Goal: Transaction & Acquisition: Purchase product/service

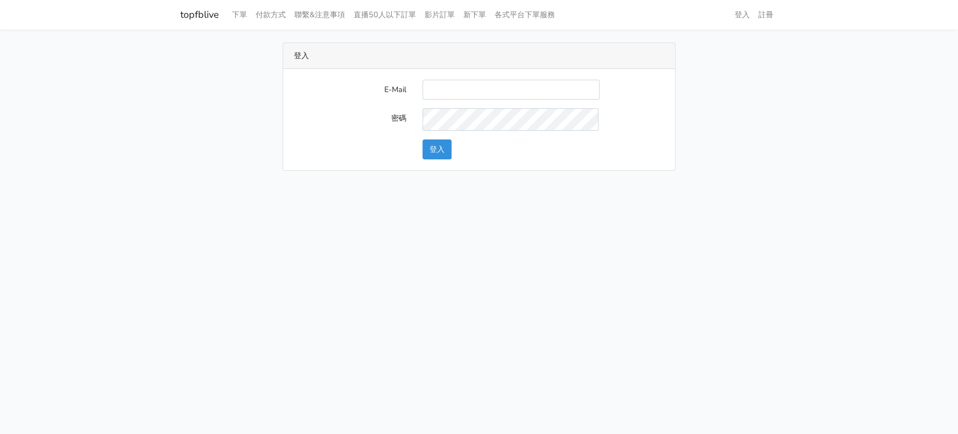
click at [468, 116] on form "E-Mail 密碼 登入" at bounding box center [479, 119] width 370 height 79
drag, startPoint x: 494, startPoint y: 107, endPoint x: 523, endPoint y: 111, distance: 29.9
click at [494, 100] on input "E-Mail" at bounding box center [510, 90] width 177 height 20
type input "a0930115212@gmail.com"
click at [424, 170] on div "E-Mail a0930115212@gmail.com 密碼 登入" at bounding box center [479, 119] width 392 height 101
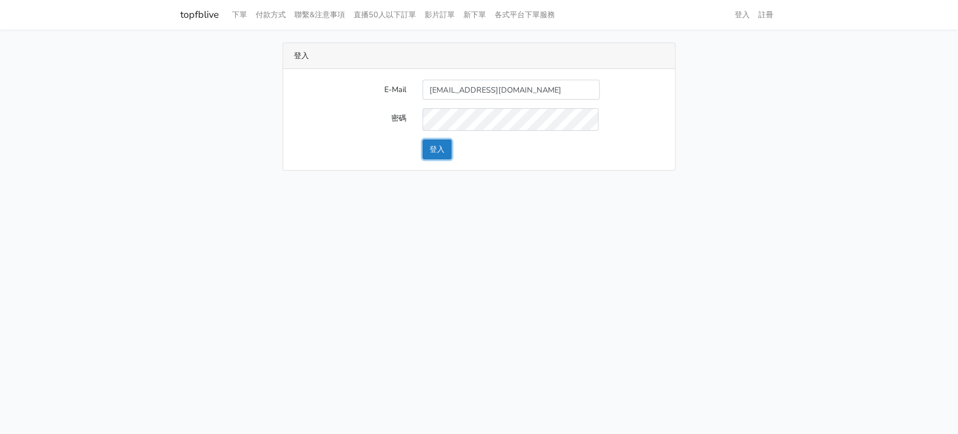
click at [432, 159] on button "登入" at bounding box center [436, 149] width 29 height 20
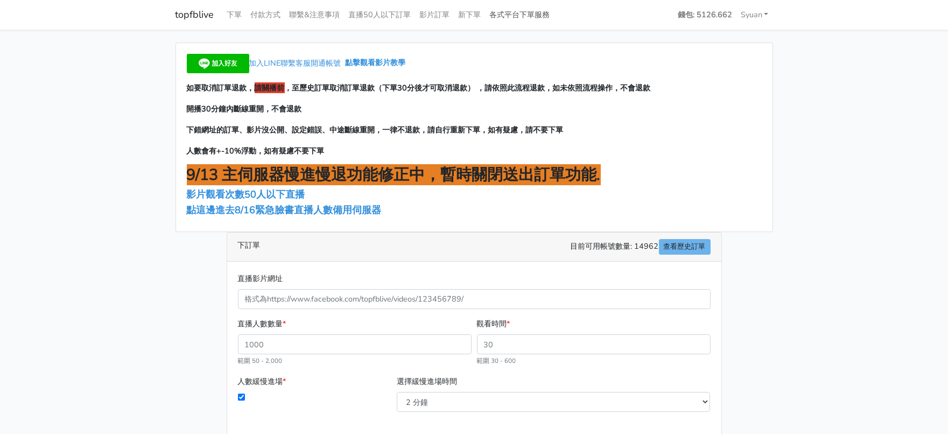
click at [554, 11] on link "各式平台下單服務" at bounding box center [519, 14] width 69 height 21
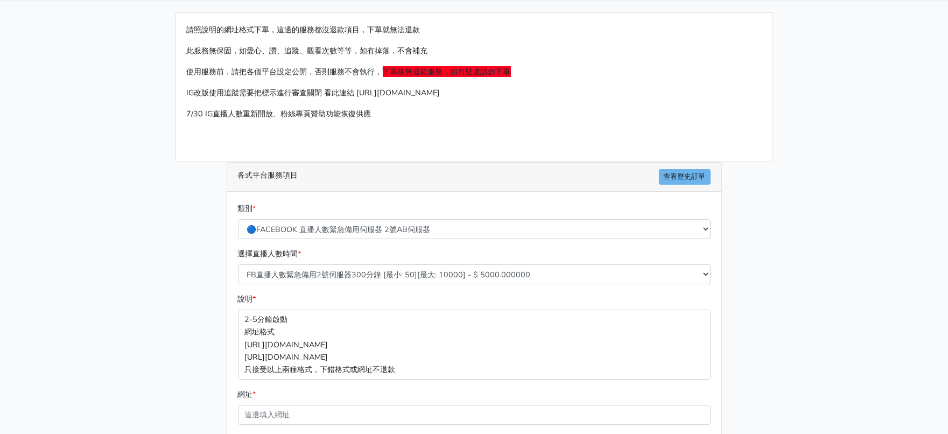
scroll to position [134, 0]
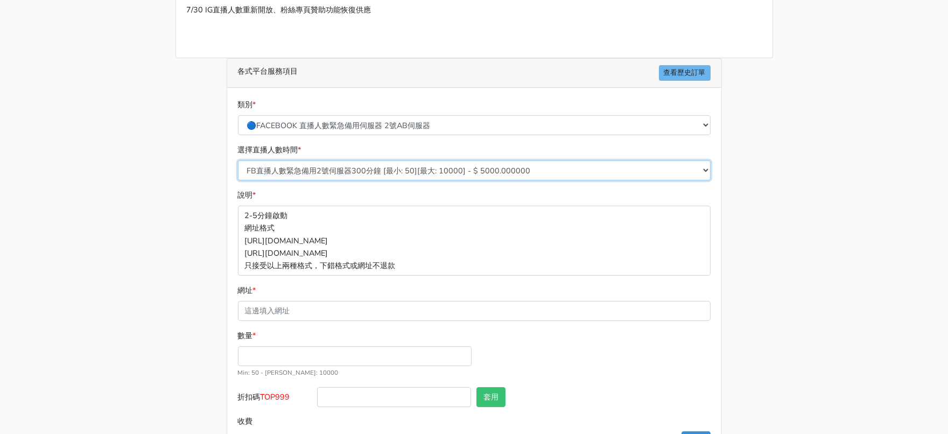
click at [415, 180] on select "FB直播人數緊急備用2號伺服器300分鐘 [最小: 50][最大: 10000] - $ 5000.000000 FB直播人數緊急備用2號伺服器60分鐘 [最…" at bounding box center [474, 170] width 473 height 20
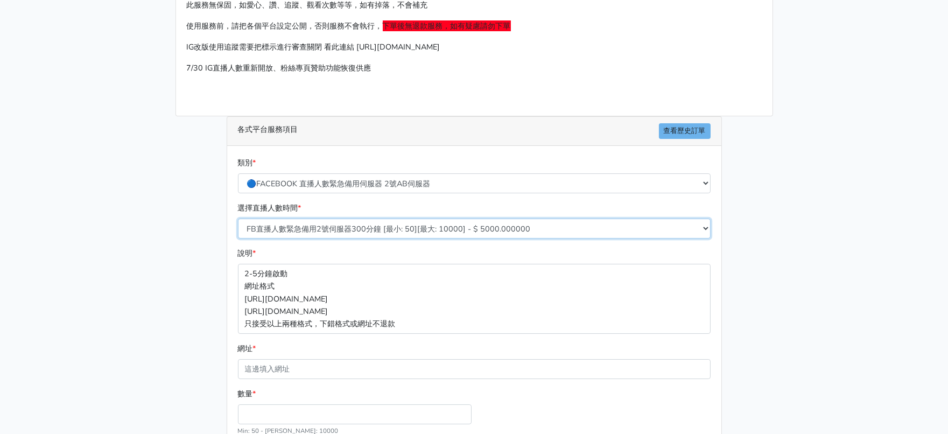
scroll to position [0, 0]
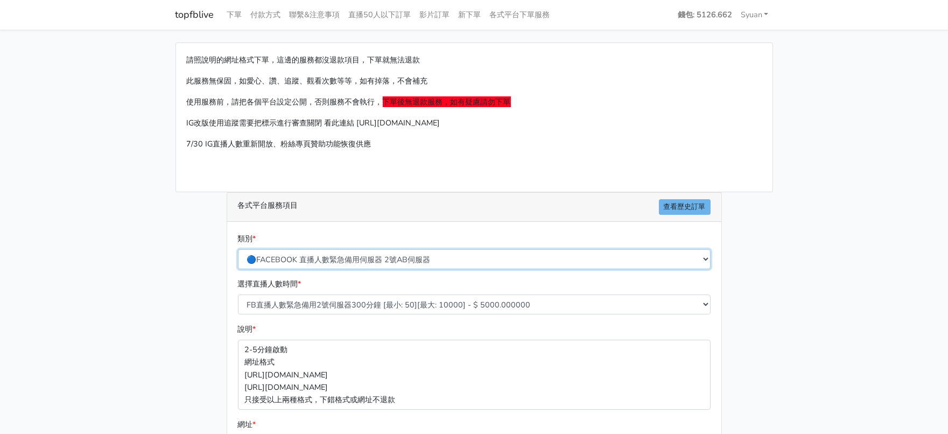
drag, startPoint x: 385, startPoint y: 298, endPoint x: 395, endPoint y: 293, distance: 10.6
click at [385, 269] on select "🔵FACEBOOK 直播人數緊急備用伺服器 2號AB伺服器 🔵FACEBOOK 網軍專用貼文留言 安全保密 🔵9/30 FACEBOOK 直播人數緩慢進場緩慢…" at bounding box center [474, 259] width 473 height 20
select select "🔵2/12新增FACEBOOK 直播人數緊急備用伺服器 SC伺服器"
click at [238, 269] on select "🔵FACEBOOK 直播人數緊急備用伺服器 2號AB伺服器 🔵FACEBOOK 網軍專用貼文留言 安全保密 🔵9/30 FACEBOOK 直播人數緩慢進場緩慢…" at bounding box center [474, 259] width 473 height 20
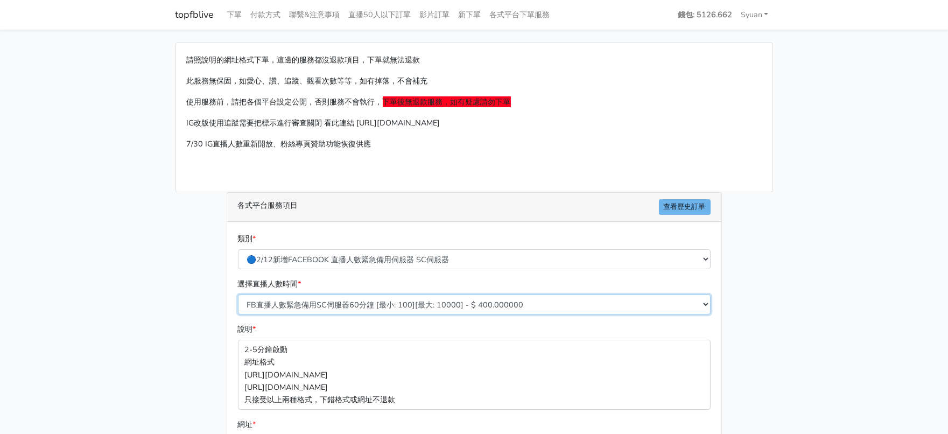
click at [401, 314] on select "FB直播人數緊急備用SC伺服器60分鐘 [最小: 100][最大: 10000] - $ 400.000000 FB直播人數緊急備用SC伺服器120分鐘 [最…" at bounding box center [474, 304] width 473 height 20
select select "636"
click at [238, 314] on select "FB直播人數緊急備用SC伺服器60分鐘 [最小: 100][最大: 10000] - $ 400.000000 FB直播人數緊急備用SC伺服器120分鐘 [最…" at bounding box center [474, 304] width 473 height 20
click at [119, 316] on main "請照說明的網址格式下單，這邊的服務都沒退款項目，下單就無法退款 此服務無保固，如愛心、讚、追蹤、觀看次數等等，如有掉落，不會補充 使用服務前，請把各個平台設定…" at bounding box center [474, 320] width 948 height 580
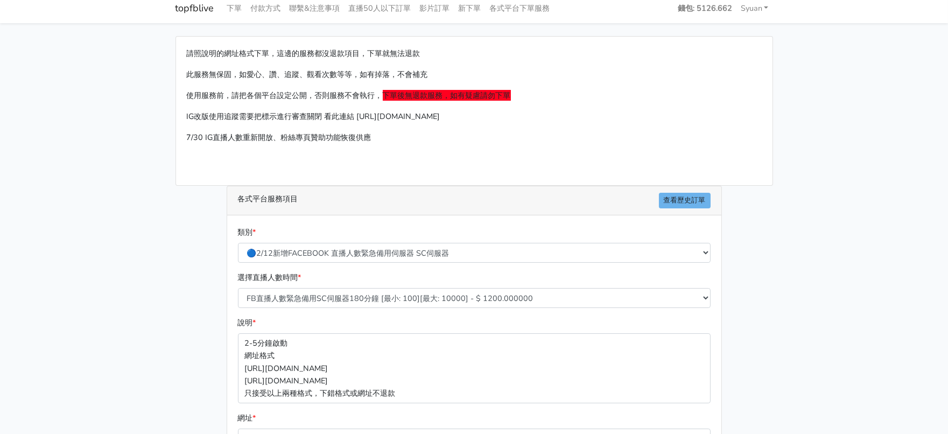
scroll to position [249, 0]
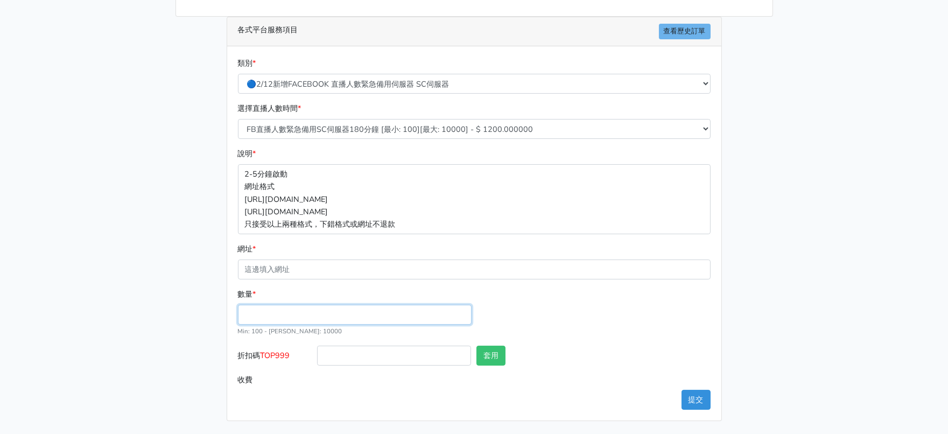
click at [256, 307] on input "數量 *" at bounding box center [355, 315] width 234 height 20
type input "300"
type input "360.000"
click at [283, 351] on span "TOP999" at bounding box center [275, 355] width 30 height 11
click at [317, 351] on input "折扣碼 TOP999" at bounding box center [394, 356] width 154 height 20
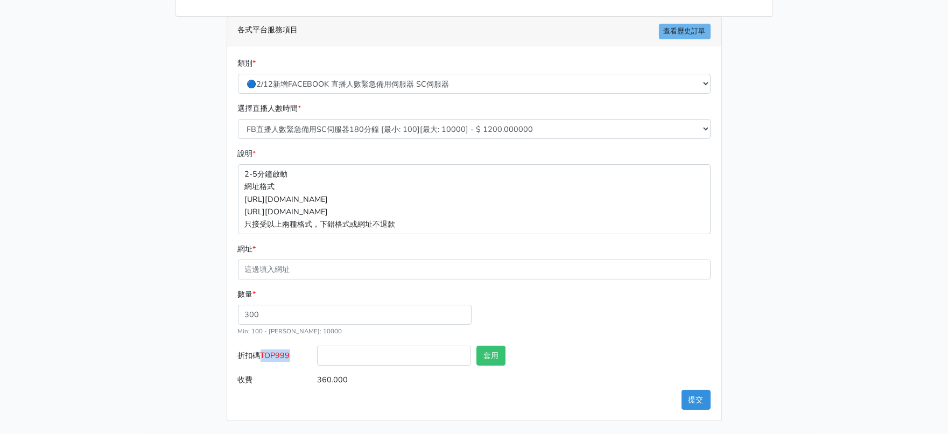
click at [283, 351] on span "TOP999" at bounding box center [275, 355] width 30 height 11
click at [317, 351] on input "折扣碼 TOP999" at bounding box center [394, 356] width 154 height 20
copy span "TOP999"
click at [377, 347] on input "折扣碼 TOP999" at bounding box center [394, 356] width 154 height 20
paste input "TOP999"
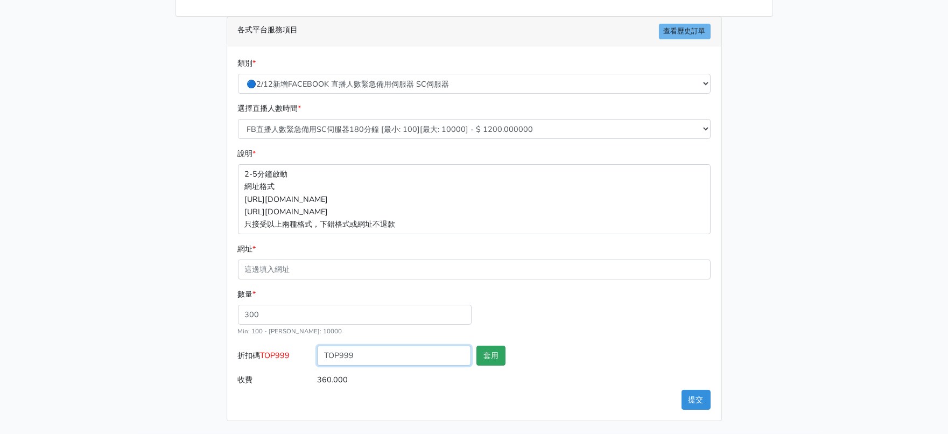
type input "TOP999"
click at [498, 346] on button "套用" at bounding box center [490, 356] width 29 height 20
type input "套用失敗"
click at [98, 329] on main "請照說明的網址格式下單，這邊的服務都沒退款項目，下單就無法退款 此服務無保固，如愛心、讚、追蹤、觀看次數等等，如有掉落，不會補充 使用服務前，請把各個平台設定…" at bounding box center [474, 144] width 948 height 580
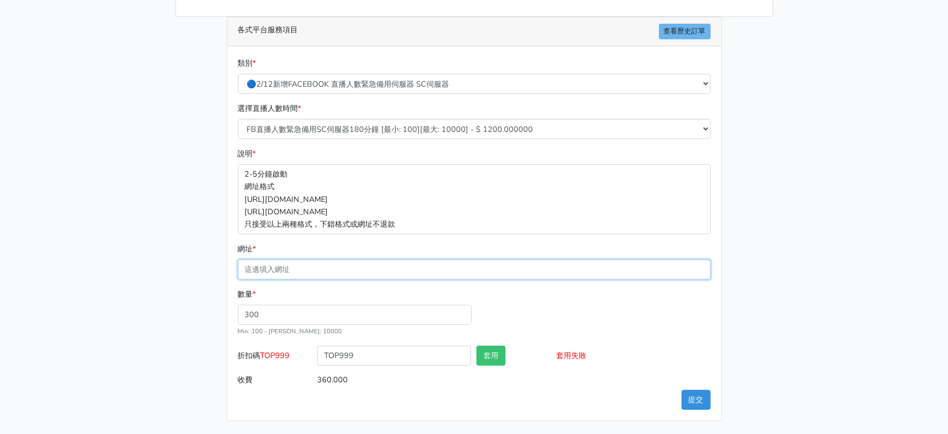
click at [290, 279] on input "網址 *" at bounding box center [474, 269] width 473 height 20
paste input "[URL][DOMAIN_NAME]"
type input "[URL][DOMAIN_NAME]"
click at [593, 279] on input "[URL][DOMAIN_NAME]" at bounding box center [474, 269] width 473 height 20
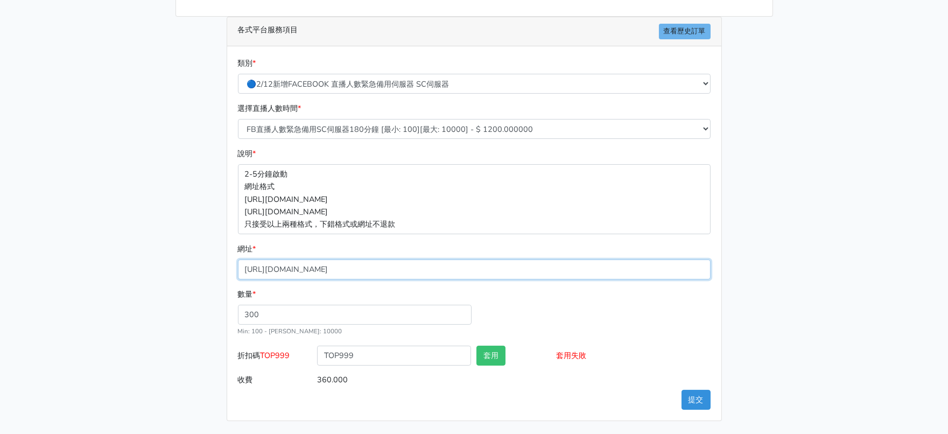
click at [593, 279] on input "[URL][DOMAIN_NAME]" at bounding box center [474, 269] width 473 height 20
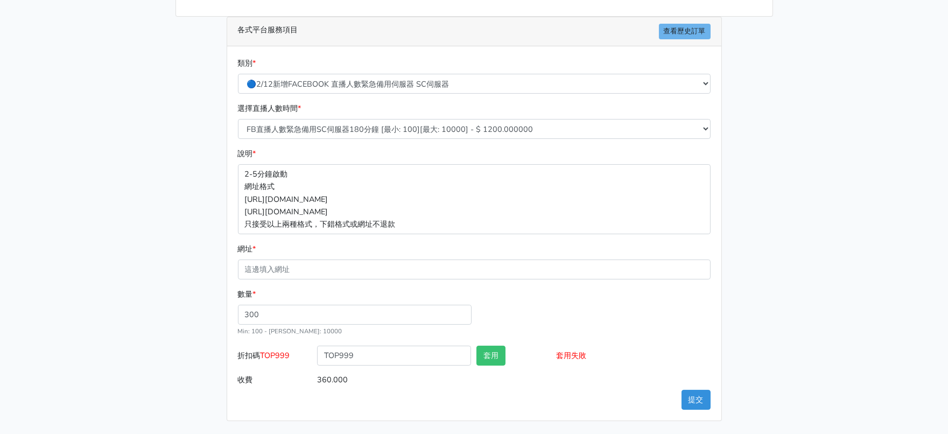
drag, startPoint x: 853, startPoint y: 248, endPoint x: 468, endPoint y: 150, distance: 396.4
click at [841, 247] on main "請照說明的網址格式下單，這邊的服務都沒退款項目，下單就無法退款 此服務無保固，如愛心、讚、追蹤、觀看次數等等，如有掉落，不會補充 使用服務前，請把各個平台設定…" at bounding box center [474, 144] width 948 height 580
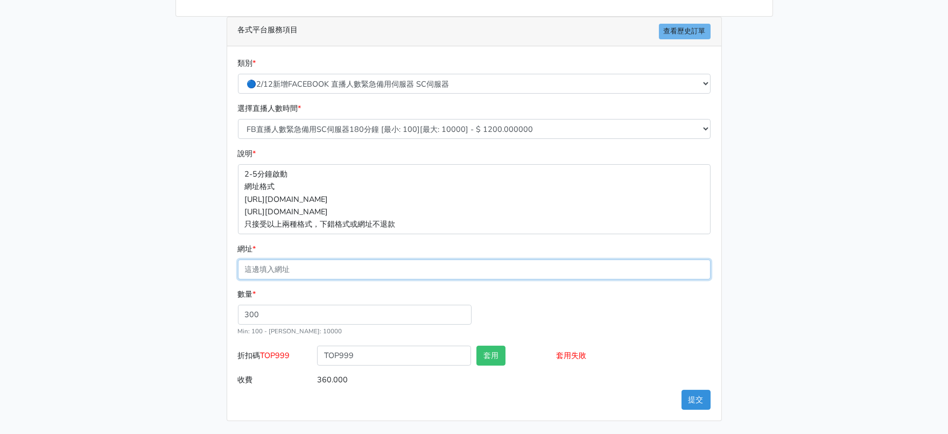
click at [414, 279] on input "網址 *" at bounding box center [474, 269] width 473 height 20
paste input "[URL][DOMAIN_NAME]"
type input "[URL][DOMAIN_NAME]"
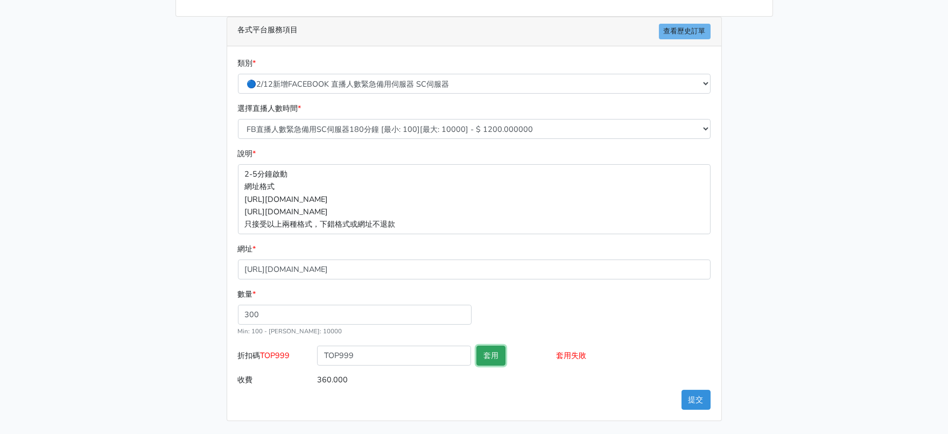
click at [481, 365] on button "套用" at bounding box center [490, 356] width 29 height 20
click at [502, 365] on button "套用" at bounding box center [490, 356] width 29 height 20
click at [493, 365] on button "套用" at bounding box center [490, 356] width 29 height 20
click at [504, 346] on button "套用" at bounding box center [490, 356] width 29 height 20
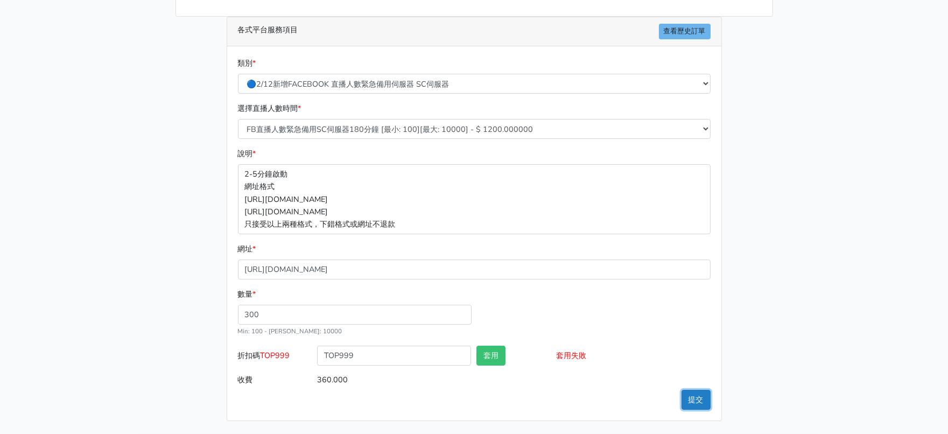
click at [695, 391] on button "提交" at bounding box center [695, 400] width 29 height 20
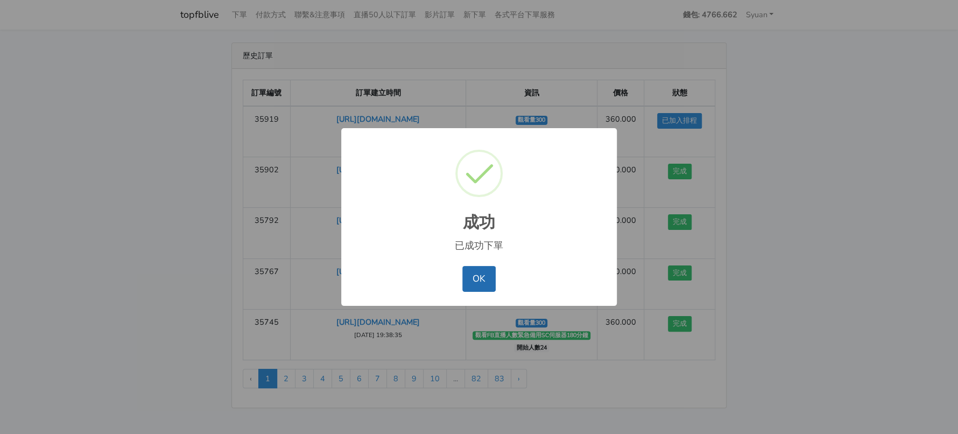
click at [488, 287] on button "OK" at bounding box center [478, 279] width 33 height 26
